Goal: Communication & Community: Ask a question

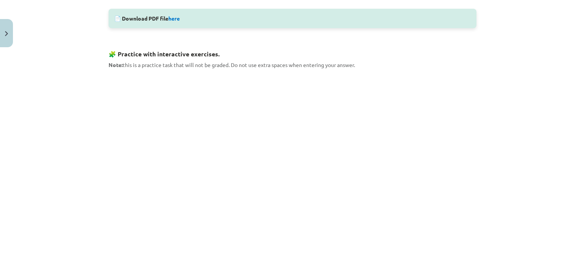
scroll to position [397, 0]
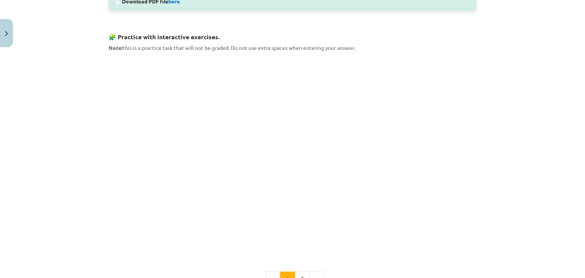
drag, startPoint x: 473, startPoint y: 186, endPoint x: 411, endPoint y: 48, distance: 151.9
click at [411, 48] on p "Note: this is a practice task that will not be graded. Do not use extra spaces …" at bounding box center [293, 48] width 368 height 8
drag, startPoint x: 584, startPoint y: 168, endPoint x: 508, endPoint y: 225, distance: 95.3
click at [508, 225] on div "Mācību tēma: Angļu valodas 9. klases 1. ieskaites mācību materiāls #2 🔤 Topic 1…" at bounding box center [292, 139] width 585 height 278
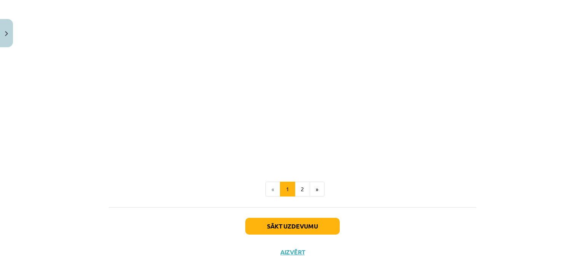
scroll to position [730, 0]
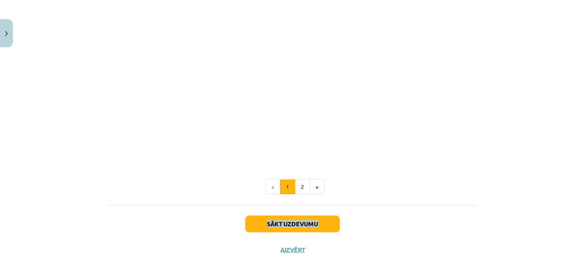
drag, startPoint x: 578, startPoint y: 214, endPoint x: 579, endPoint y: 186, distance: 27.8
click at [579, 186] on div "Mācību tēma: Angļu valodas 9. klases 1. ieskaites mācību materiāls #2 🔤 Topic 1…" at bounding box center [292, 139] width 585 height 278
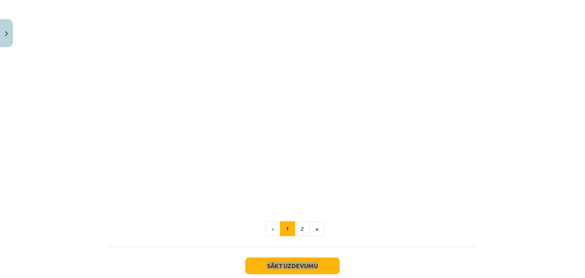
scroll to position [379, 0]
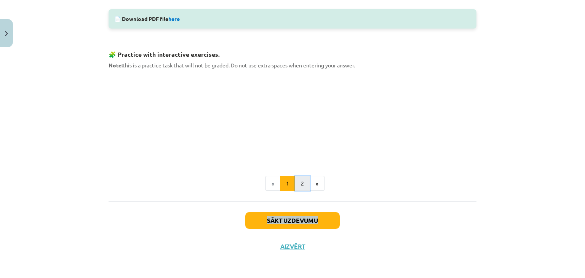
click at [298, 185] on button "2" at bounding box center [302, 183] width 15 height 15
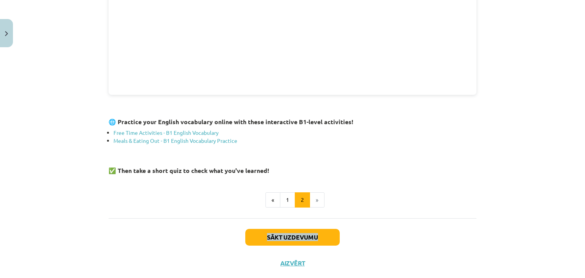
scroll to position [276, 0]
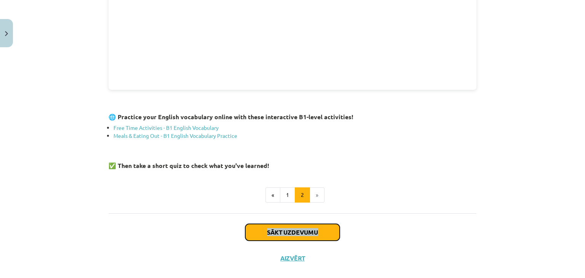
click at [293, 235] on button "Sākt uzdevumu" at bounding box center [292, 232] width 94 height 17
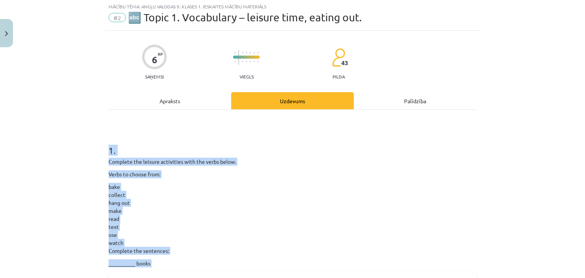
scroll to position [19, 0]
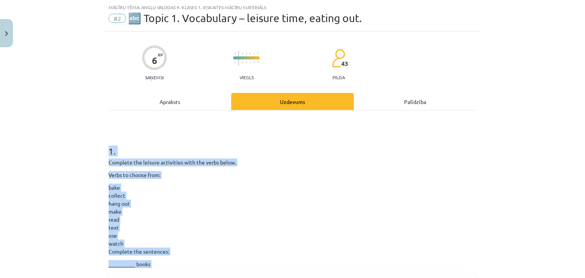
click at [353, 189] on p "bake collect hang out make read text use watch Complete the sentences:" at bounding box center [293, 220] width 368 height 72
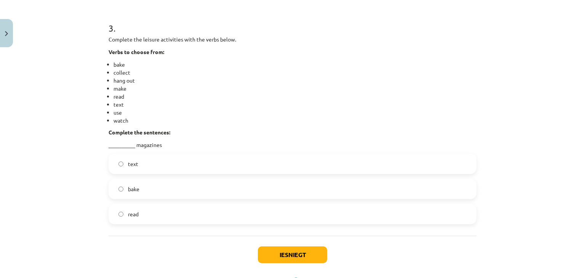
scroll to position [597, 0]
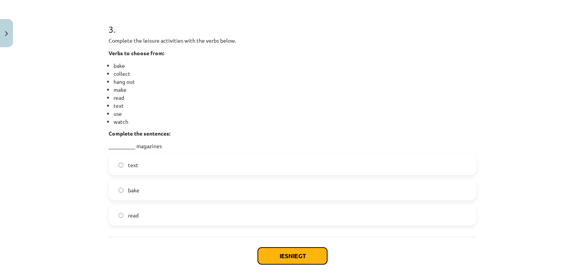
click at [295, 252] on button "Iesniegt" at bounding box center [292, 255] width 69 height 17
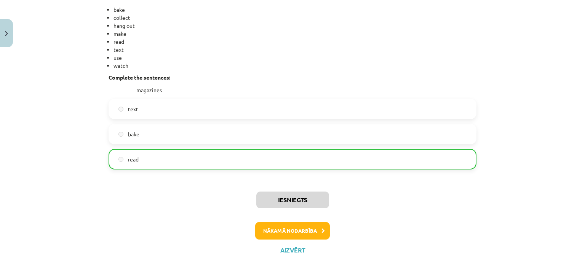
scroll to position [656, 0]
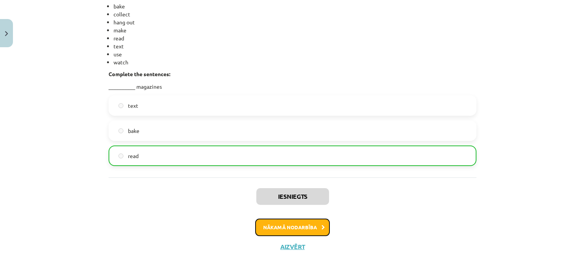
click at [300, 224] on button "Nākamā nodarbība" at bounding box center [292, 228] width 75 height 18
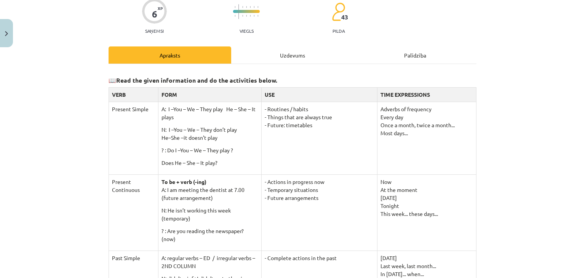
scroll to position [59, 0]
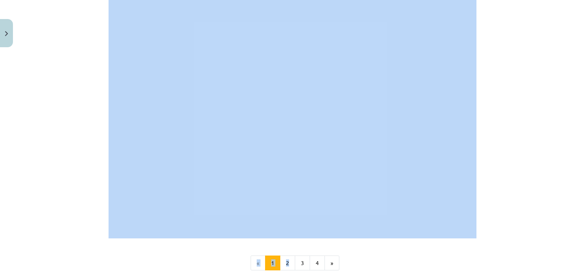
drag, startPoint x: 114, startPoint y: 104, endPoint x: 289, endPoint y: 273, distance: 243.2
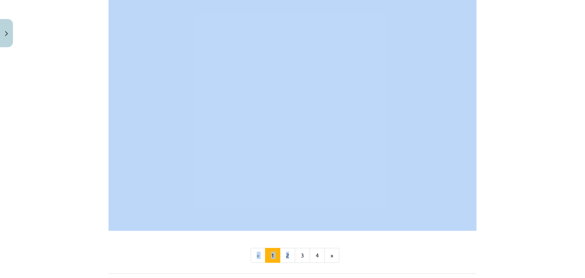
click at [518, 144] on div "Mācību tēma: Angļu valodas 9. klases 1. ieskaites mācību materiāls #3 📝 Topic 2…" at bounding box center [292, 139] width 585 height 278
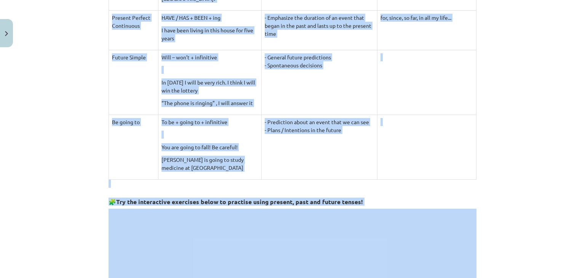
scroll to position [538, 0]
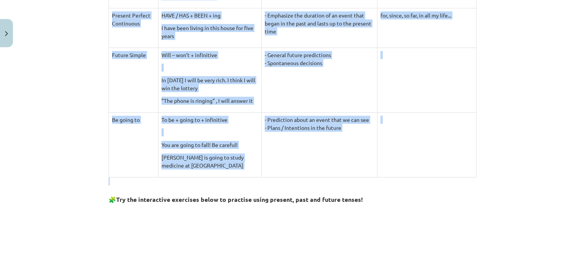
drag, startPoint x: 110, startPoint y: 43, endPoint x: 492, endPoint y: 179, distance: 405.7
click at [492, 179] on div "Mācību tēma: Angļu valodas 9. klases 1. ieskaites mācību materiāls #3 📝 Topic 2…" at bounding box center [292, 139] width 585 height 278
copy div "LORE IPSU DOL SITA CONSECTETUR Adipisc Elitse D: E –Tem – In – Utla etdo Ma – A…"
click at [523, 169] on div "Mācību tēma: Angļu valodas 9. klases 1. ieskaites mācību materiāls #3 📝 Topic 2…" at bounding box center [292, 139] width 585 height 278
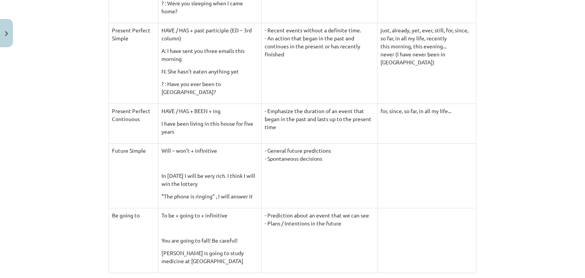
scroll to position [438, 0]
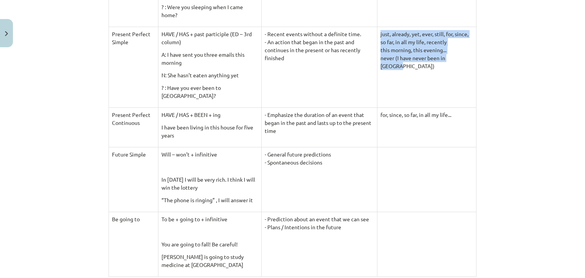
drag, startPoint x: 378, startPoint y: 32, endPoint x: 456, endPoint y: 62, distance: 83.2
click at [456, 62] on td "just, already, yet, ever, still, for, since, so far, in all my life, recently t…" at bounding box center [426, 67] width 99 height 81
copy td "just, already, yet, ever, still, for, since, so far, in all my life, recently t…"
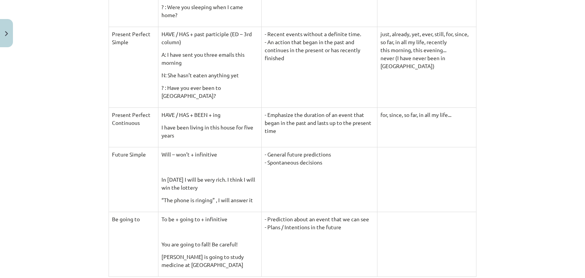
click at [530, 154] on div "Mācību tēma: Angļu valodas 9. klases 1. ieskaites mācību materiāls #3 📝 Topic 2…" at bounding box center [292, 139] width 585 height 278
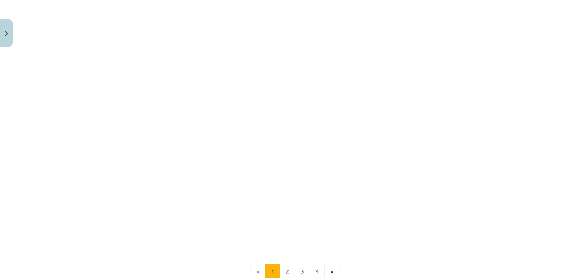
scroll to position [758, 0]
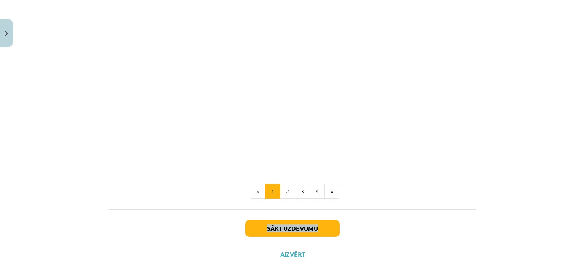
drag, startPoint x: 579, startPoint y: 215, endPoint x: 581, endPoint y: 192, distance: 22.9
click at [581, 192] on div "Mācību tēma: Angļu valodas 9. klases 1. ieskaites mācību materiāls #3 📝 Topic 2…" at bounding box center [292, 139] width 585 height 278
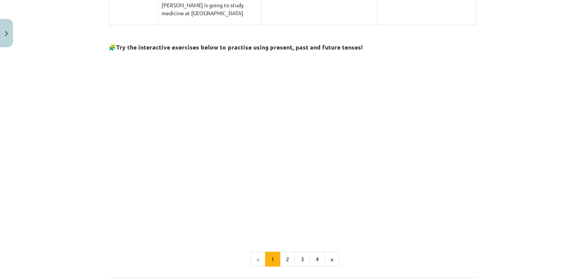
scroll to position [697, 0]
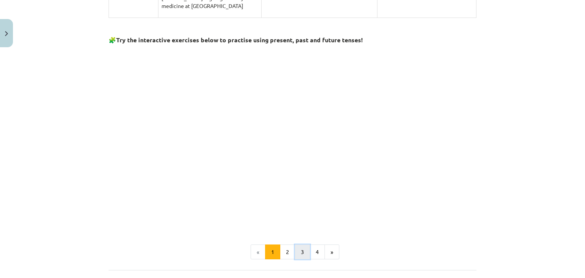
click at [300, 254] on button "3" at bounding box center [302, 251] width 15 height 15
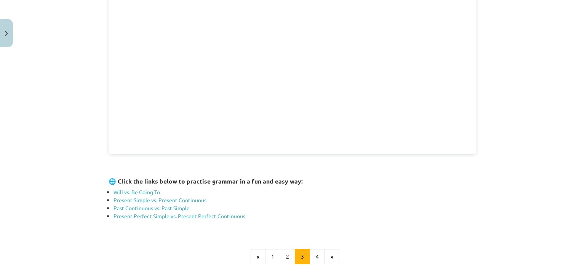
scroll to position [216, 0]
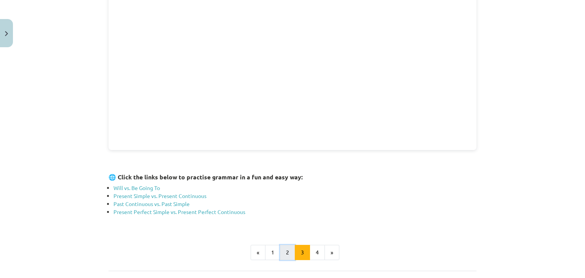
click at [288, 250] on button "2" at bounding box center [287, 252] width 15 height 15
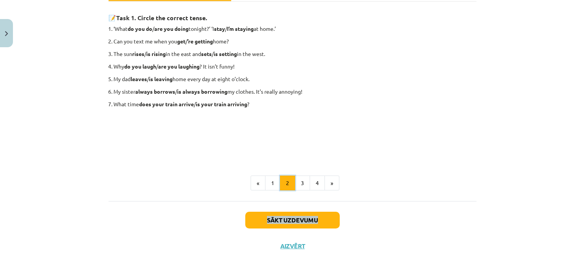
scroll to position [128, 0]
click at [316, 187] on button "4" at bounding box center [317, 183] width 15 height 15
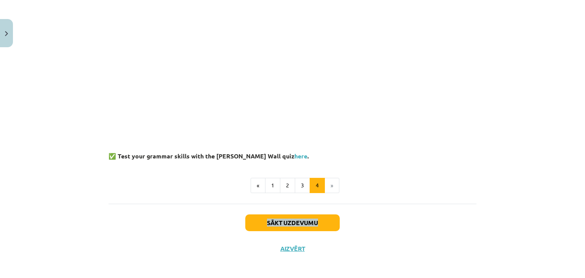
scroll to position [184, 0]
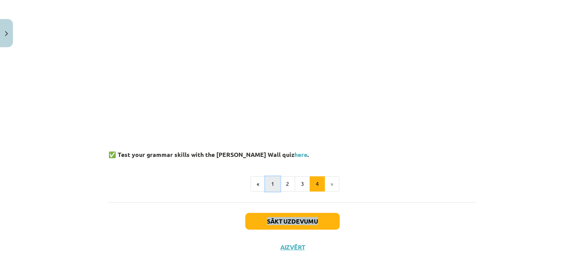
click at [268, 185] on button "1" at bounding box center [272, 183] width 15 height 15
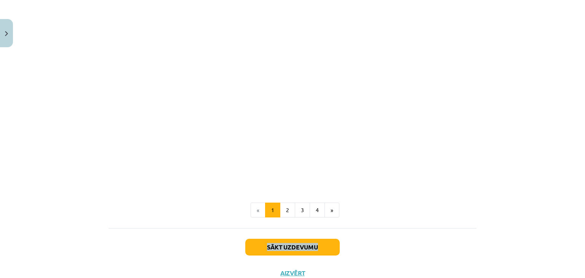
scroll to position [809, 0]
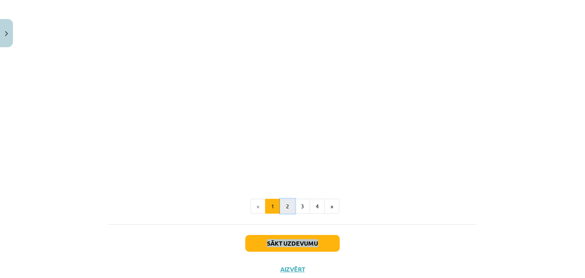
click at [286, 203] on button "2" at bounding box center [287, 206] width 15 height 15
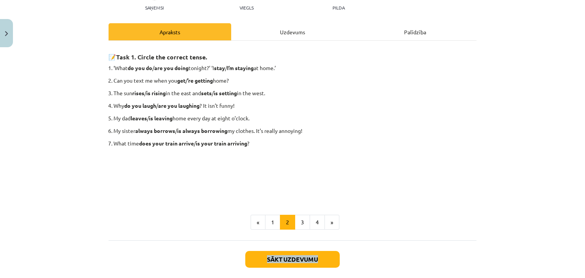
scroll to position [89, 0]
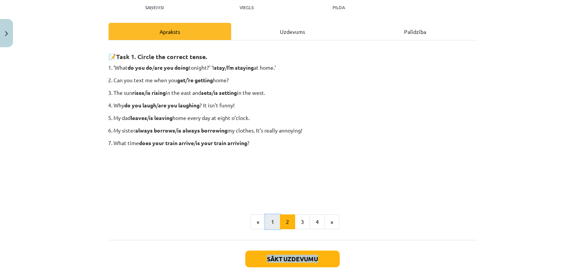
click at [267, 222] on button "1" at bounding box center [272, 221] width 15 height 15
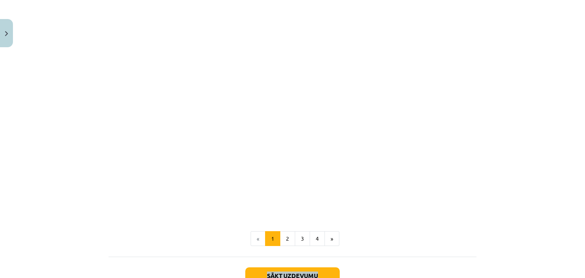
scroll to position [798, 0]
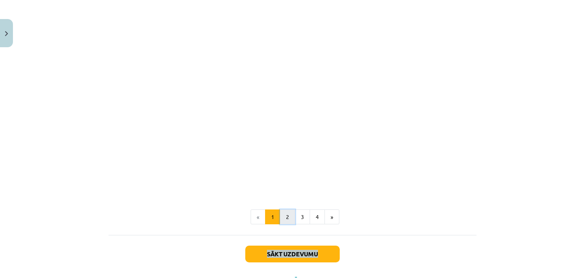
click at [282, 215] on button "2" at bounding box center [287, 216] width 15 height 15
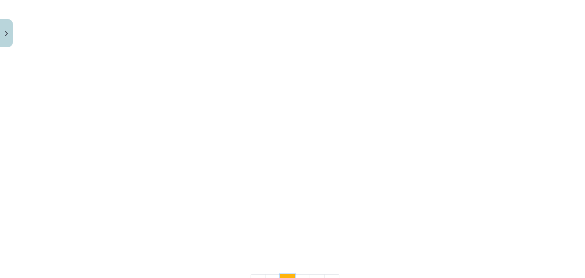
scroll to position [128, 0]
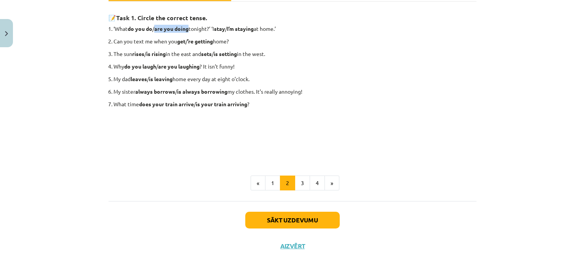
drag, startPoint x: 189, startPoint y: 28, endPoint x: 156, endPoint y: 30, distance: 33.2
click at [156, 30] on p "‘What do you do / are you doing tonight?’ ‘I stay / I’m staying at home.’" at bounding box center [294, 29] width 363 height 8
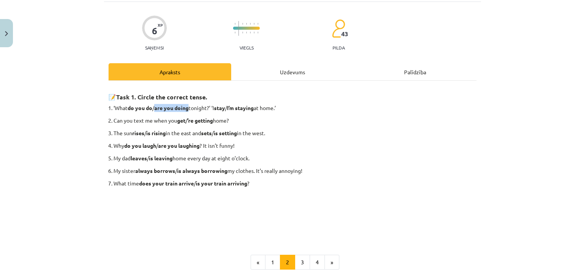
scroll to position [46, 0]
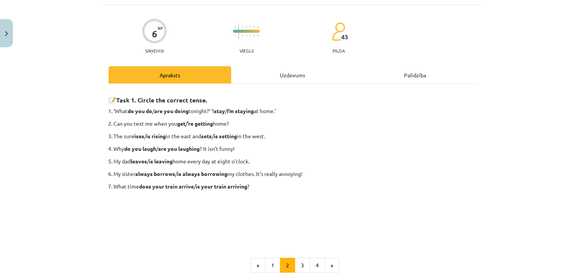
click at [301, 118] on ol "‘What do you do / are you doing tonight?’ ‘I stay / I’m staying at home.’ Can y…" at bounding box center [293, 148] width 368 height 83
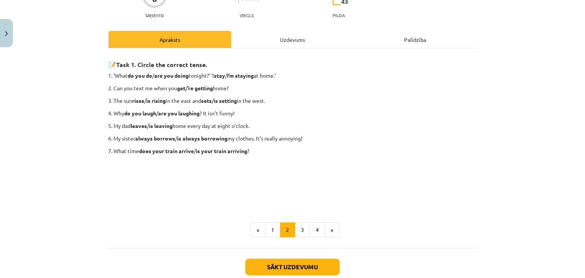
scroll to position [83, 0]
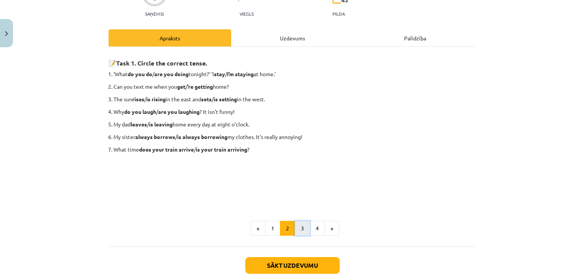
click at [299, 233] on button "3" at bounding box center [302, 228] width 15 height 15
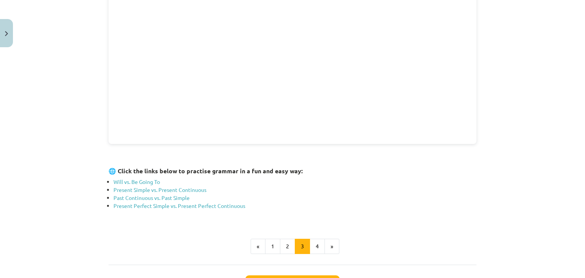
scroll to position [224, 0]
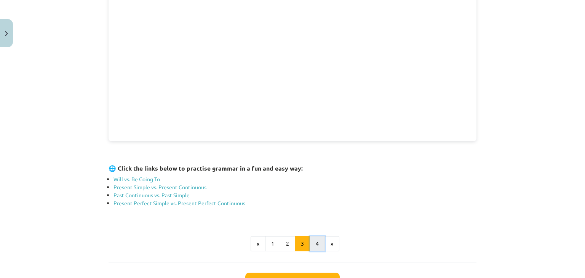
click at [317, 241] on button "4" at bounding box center [317, 243] width 15 height 15
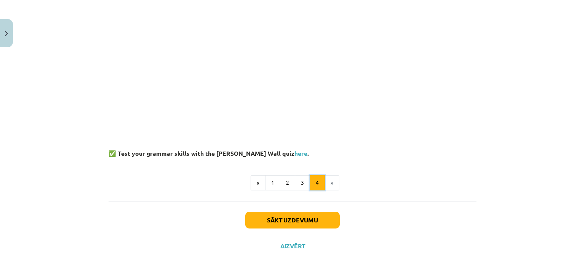
scroll to position [136, 0]
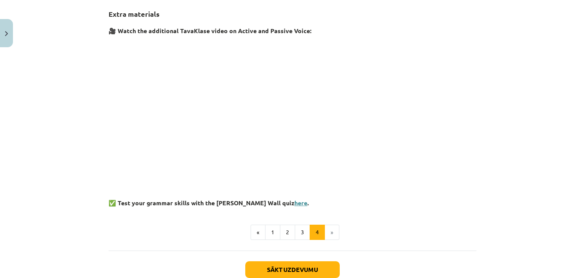
click at [294, 203] on link "here" at bounding box center [300, 203] width 13 height 8
click at [425, 107] on p at bounding box center [293, 106] width 368 height 139
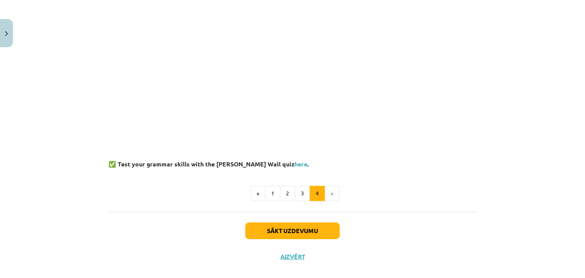
scroll to position [184, 0]
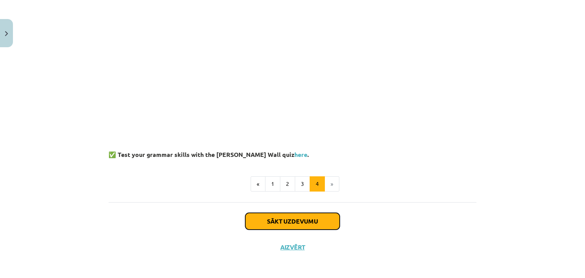
click at [302, 224] on button "Sākt uzdevumu" at bounding box center [292, 221] width 94 height 17
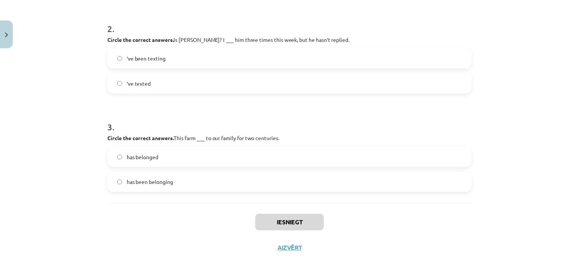
scroll to position [245, 0]
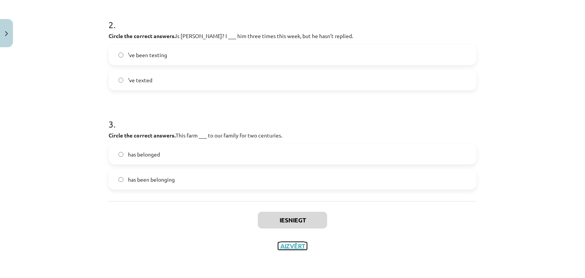
click at [285, 244] on button "Aizvērt" at bounding box center [292, 246] width 29 height 8
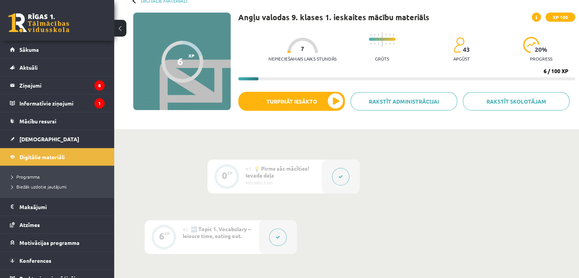
scroll to position [48, 0]
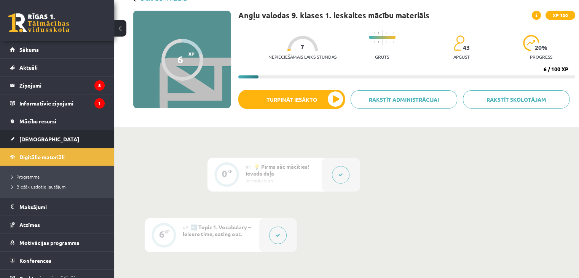
click at [38, 138] on span "[DEMOGRAPHIC_DATA]" at bounding box center [49, 139] width 60 height 7
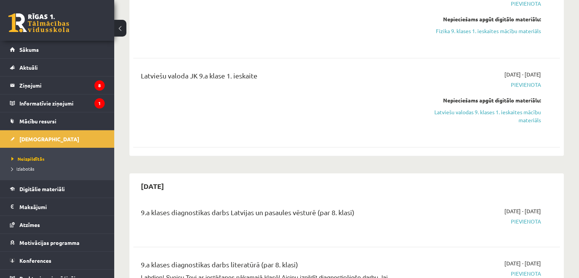
scroll to position [331, 0]
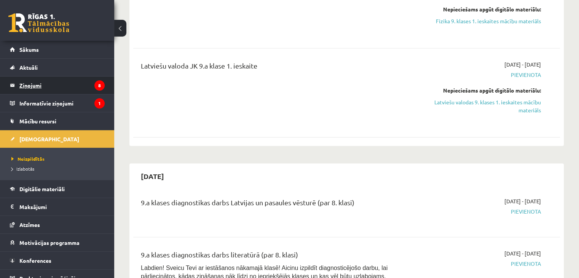
click at [35, 88] on legend "Ziņojumi 8" at bounding box center [61, 86] width 85 height 18
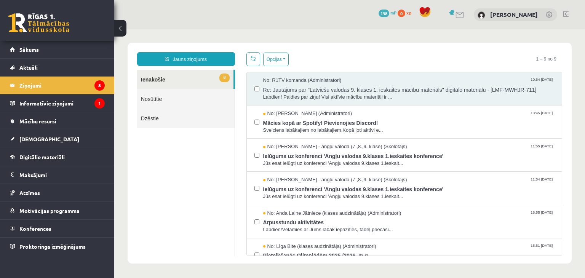
click at [160, 96] on link "Nosūtītie" at bounding box center [185, 98] width 97 height 19
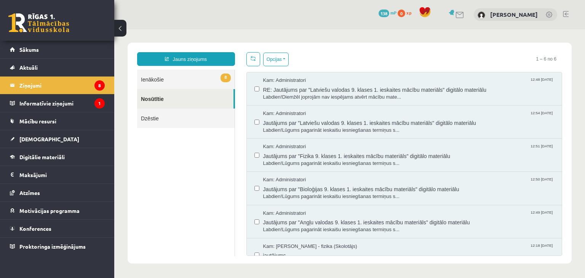
scroll to position [15, 0]
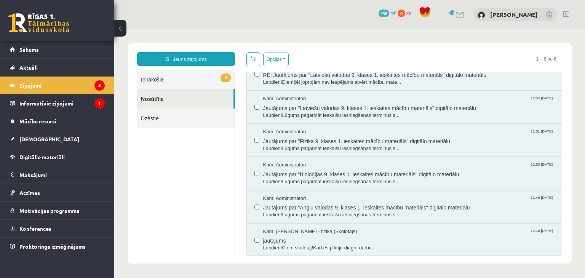
click at [293, 247] on span "Labdien!Cien. skolotāj!Kad es pildīju diagn. darbu..." at bounding box center [408, 247] width 291 height 7
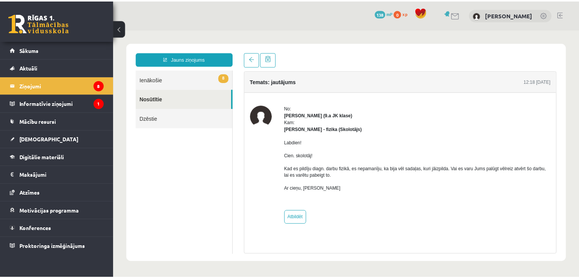
scroll to position [0, 0]
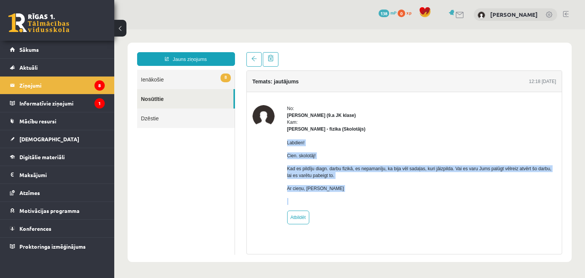
drag, startPoint x: 287, startPoint y: 142, endPoint x: 403, endPoint y: 211, distance: 135.2
click at [403, 211] on div "No: [PERSON_NAME] (9.a JK klase) Kam: [PERSON_NAME] - fizika (Skolotājs) Labdie…" at bounding box center [421, 164] width 269 height 119
copy body "Loremip! Dolo. sitametc! Adi el seddoei tempo. incid utlabo, et doloremagn, al …"
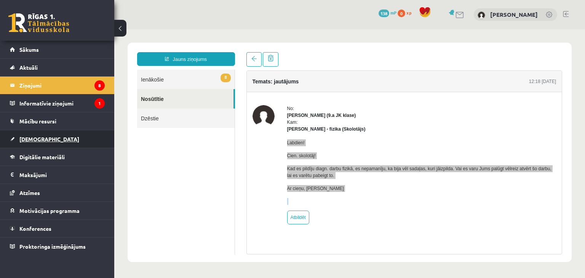
click at [52, 136] on link "[DEMOGRAPHIC_DATA]" at bounding box center [57, 139] width 95 height 18
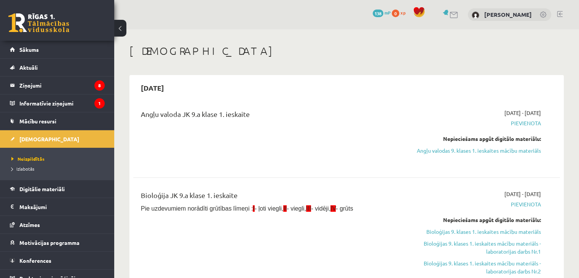
click at [450, 16] on link at bounding box center [454, 15] width 9 height 6
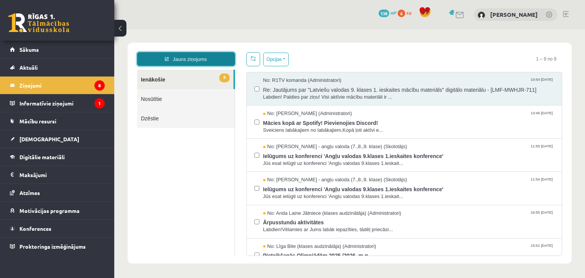
click at [207, 62] on link "Jauns ziņojums" at bounding box center [186, 59] width 98 height 14
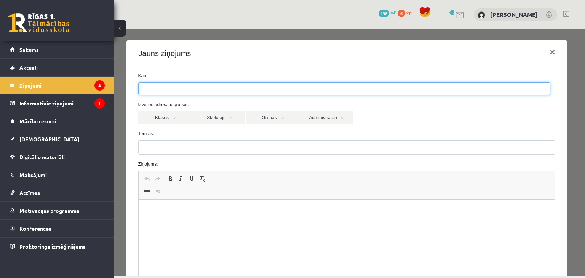
click at [270, 89] on ul at bounding box center [344, 89] width 411 height 12
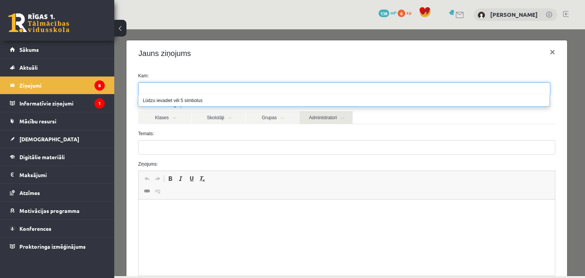
click at [317, 118] on link "Administratori" at bounding box center [325, 117] width 53 height 13
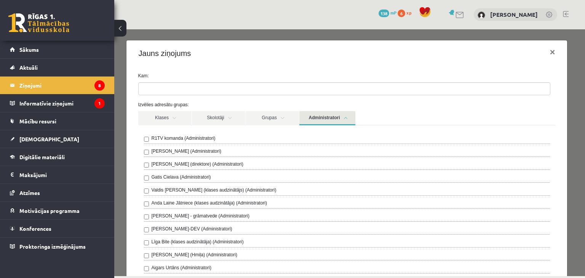
click at [178, 139] on label "R1TV komanda (Administratori)" at bounding box center [184, 138] width 64 height 7
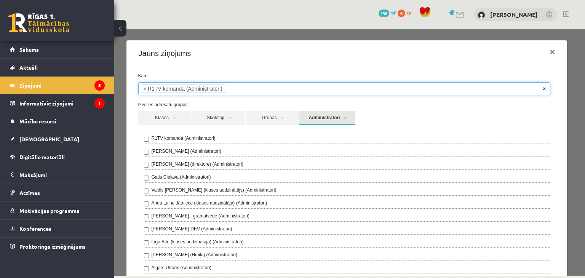
click at [545, 87] on span "×" at bounding box center [544, 89] width 3 height 8
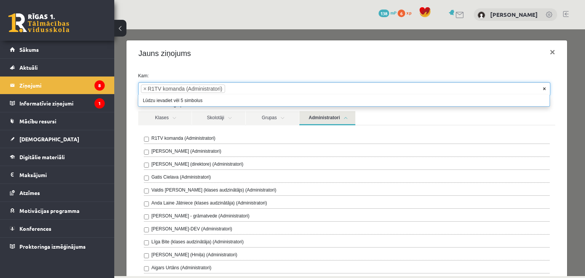
click at [543, 89] on span "×" at bounding box center [544, 89] width 3 height 8
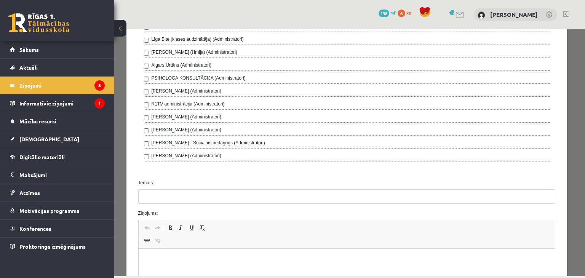
scroll to position [207, 0]
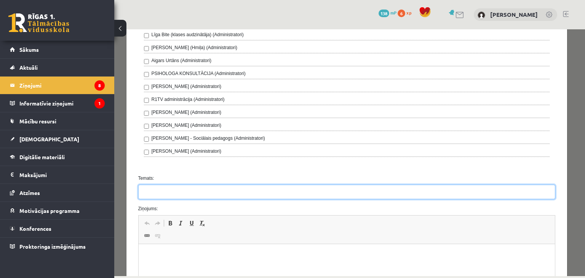
click at [274, 193] on input "Temats:" at bounding box center [346, 192] width 417 height 14
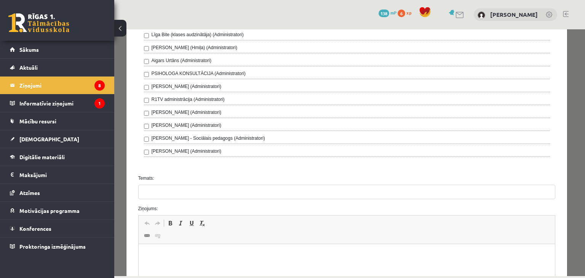
click at [232, 267] on html at bounding box center [346, 255] width 417 height 23
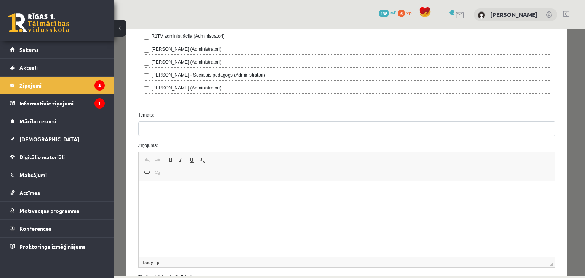
scroll to position [272, 0]
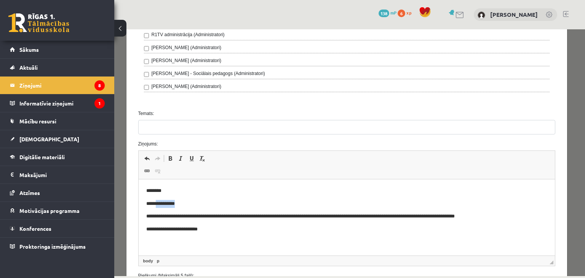
drag, startPoint x: 157, startPoint y: 203, endPoint x: 184, endPoint y: 204, distance: 27.0
click at [184, 204] on p "**********" at bounding box center [344, 204] width 396 height 8
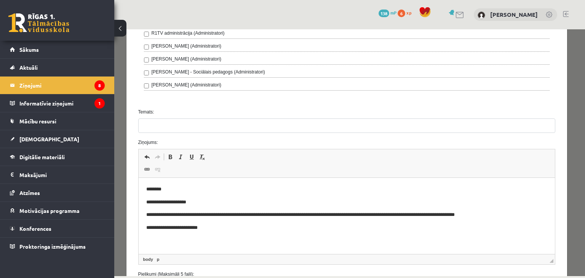
scroll to position [282, 0]
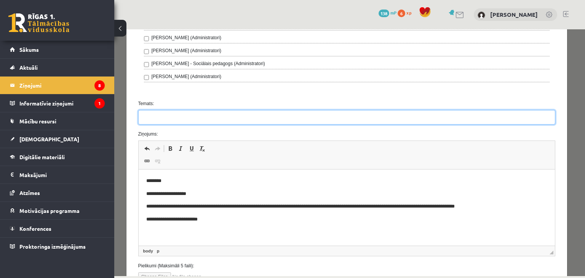
click at [455, 115] on input "Temats:" at bounding box center [346, 117] width 417 height 14
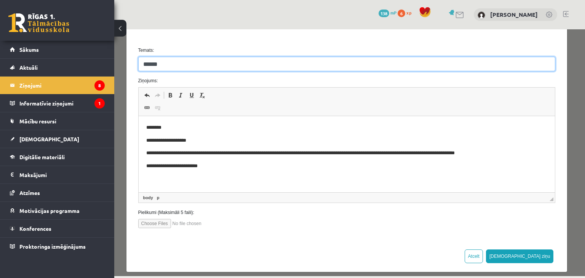
scroll to position [339, 0]
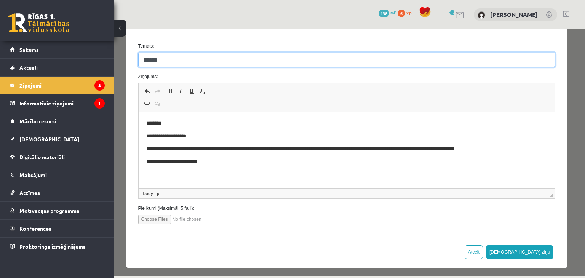
type input "******"
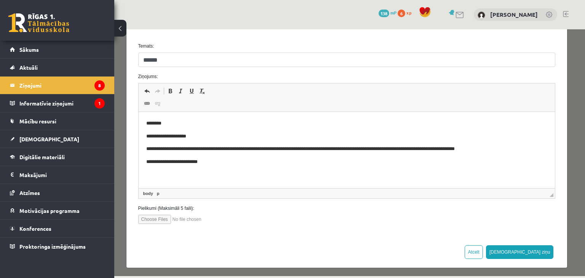
click at [180, 137] on p "**********" at bounding box center [344, 137] width 396 height 8
click at [230, 166] on html "**********" at bounding box center [346, 143] width 417 height 62
click at [535, 247] on button "[DEMOGRAPHIC_DATA] ziņu" at bounding box center [520, 252] width 68 height 14
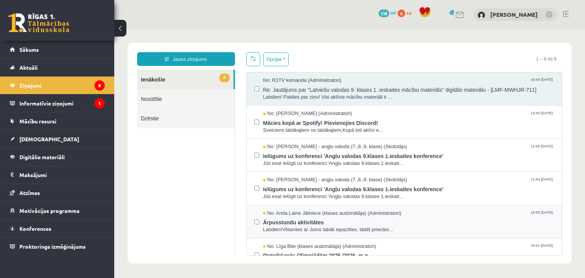
scroll to position [0, 0]
click at [160, 98] on link "Nosūtītie" at bounding box center [185, 98] width 97 height 19
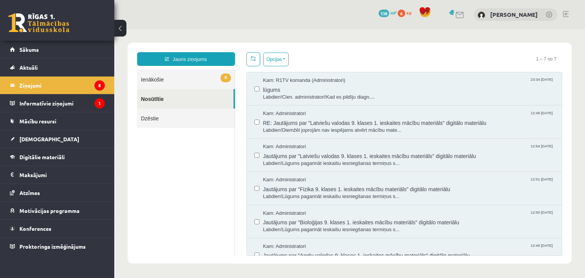
click at [566, 14] on link at bounding box center [566, 14] width 6 height 6
